Goal: Task Accomplishment & Management: Complete application form

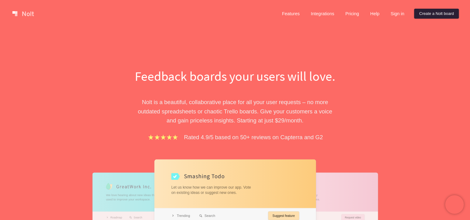
click at [441, 13] on link "Create a Nolt board" at bounding box center [436, 14] width 45 height 10
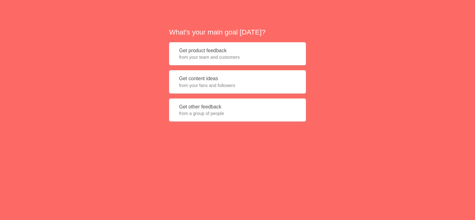
click at [216, 83] on span "from your fans and followers" at bounding box center [237, 85] width 117 height 6
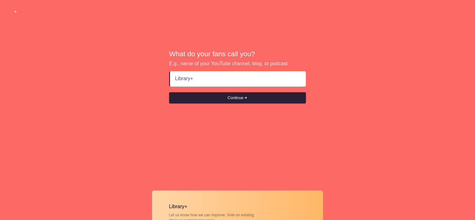
click at [238, 94] on button "Continue" at bounding box center [237, 97] width 137 height 11
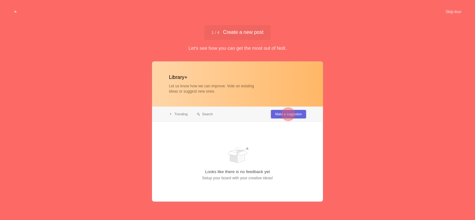
type input "Library+"
click at [289, 113] on div at bounding box center [288, 114] width 12 height 12
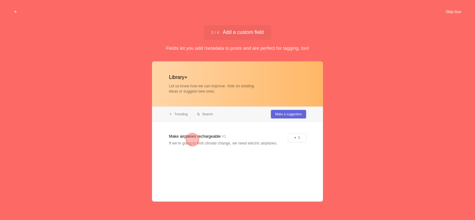
click at [455, 9] on button "Skip tour" at bounding box center [453, 11] width 31 height 11
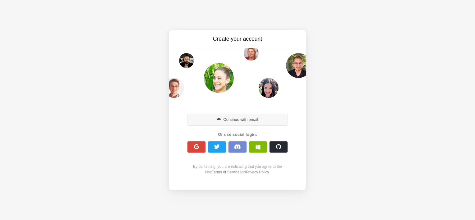
click at [246, 118] on button "Continue with email" at bounding box center [237, 119] width 100 height 11
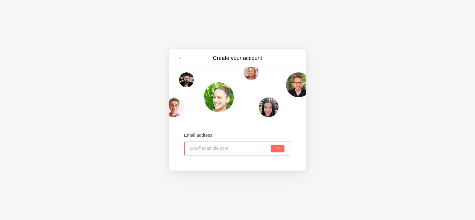
click at [204, 147] on input "email" at bounding box center [230, 149] width 80 height 14
type input "[PERSON_NAME][EMAIL_ADDRESS][DOMAIN_NAME]"
click at [277, 150] on span "submit" at bounding box center [277, 148] width 3 height 3
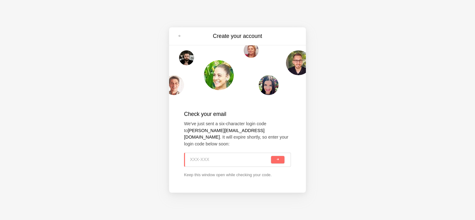
click at [113, 142] on div "Create your account Check your email We've just sent a six-character login code…" at bounding box center [237, 110] width 475 height 220
click at [219, 153] on input at bounding box center [230, 160] width 80 height 14
paste input "8M6-P3W"
type input "8M6-P3W"
click at [271, 156] on button "submit" at bounding box center [277, 159] width 13 height 7
